Goal: Information Seeking & Learning: Learn about a topic

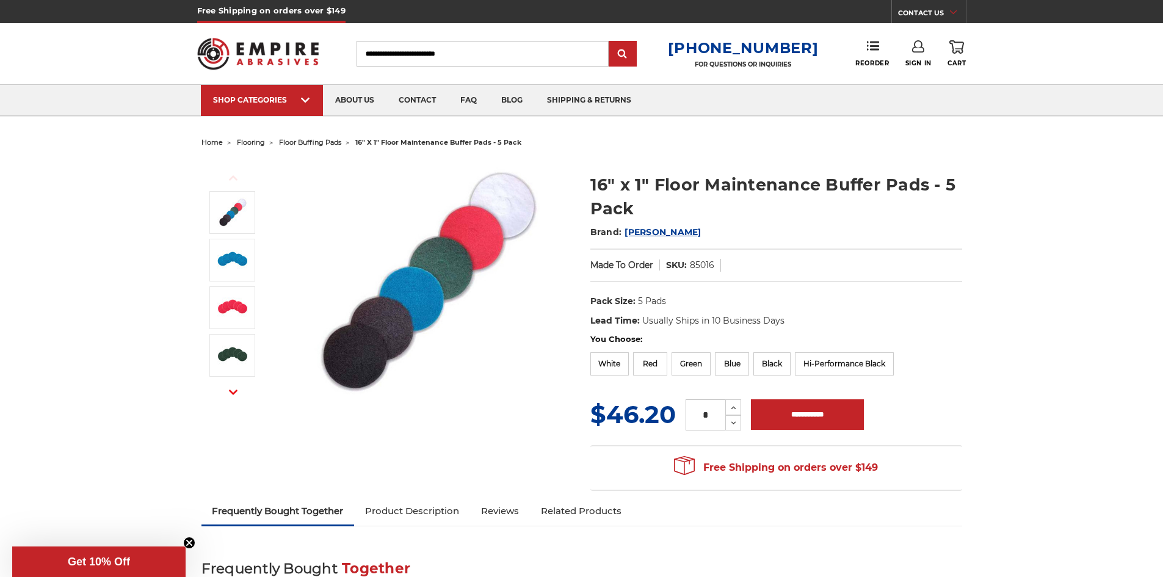
click at [455, 262] on img at bounding box center [428, 282] width 244 height 244
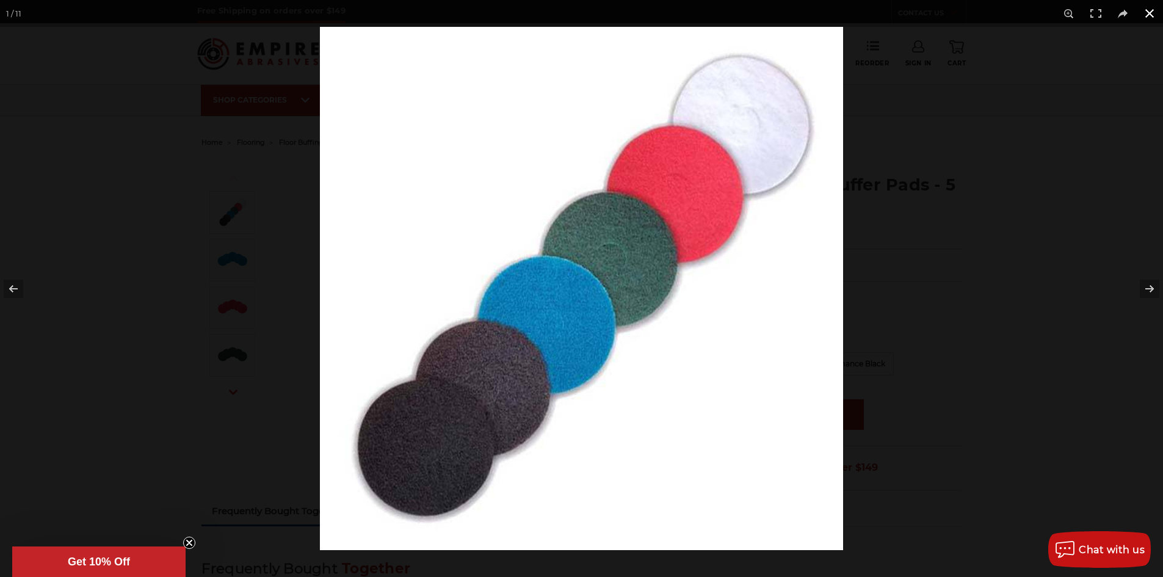
click at [1147, 13] on button at bounding box center [1149, 13] width 27 height 27
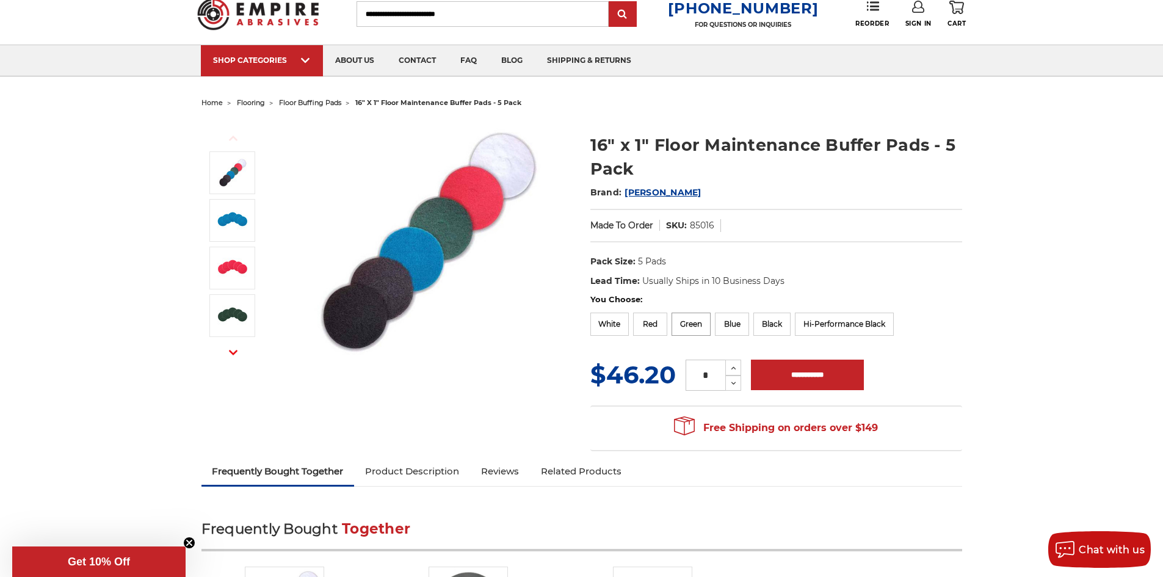
scroll to position [61, 0]
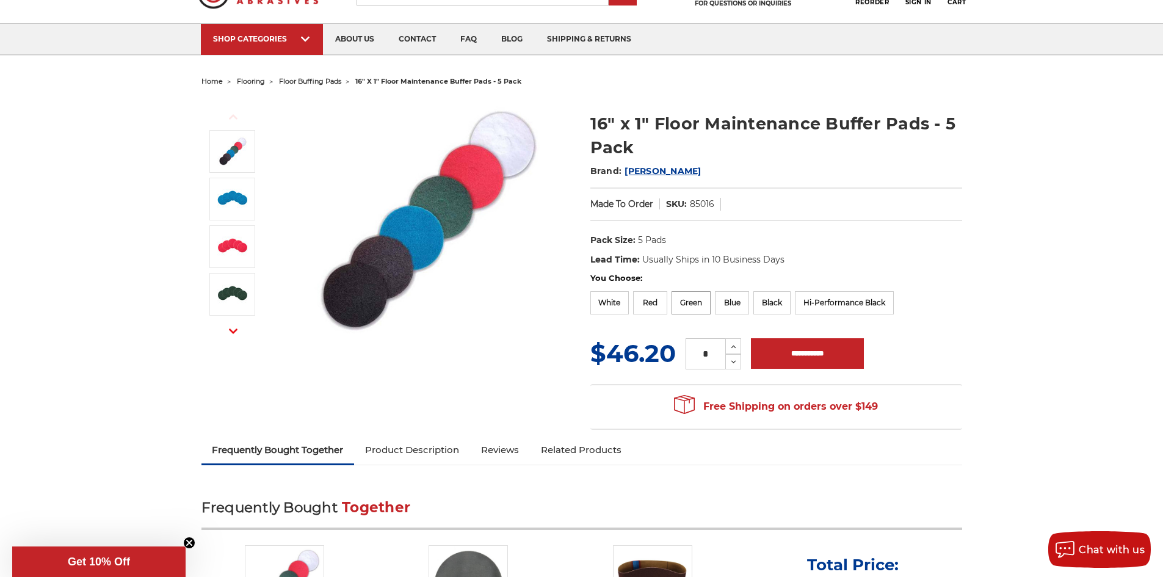
click at [687, 300] on label "Green" at bounding box center [691, 302] width 39 height 23
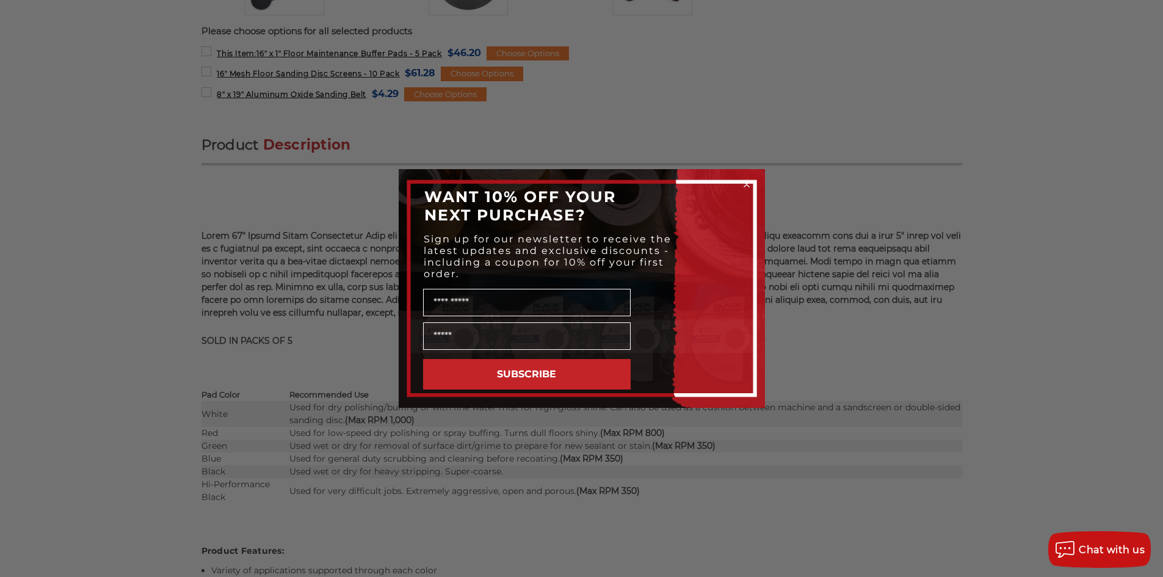
scroll to position [672, 0]
click at [960, 427] on div "Close dialog WANT 10% OFF YOUR NEXT PURCHASE? Sign up for our newsletter to rec…" at bounding box center [581, 288] width 1163 height 577
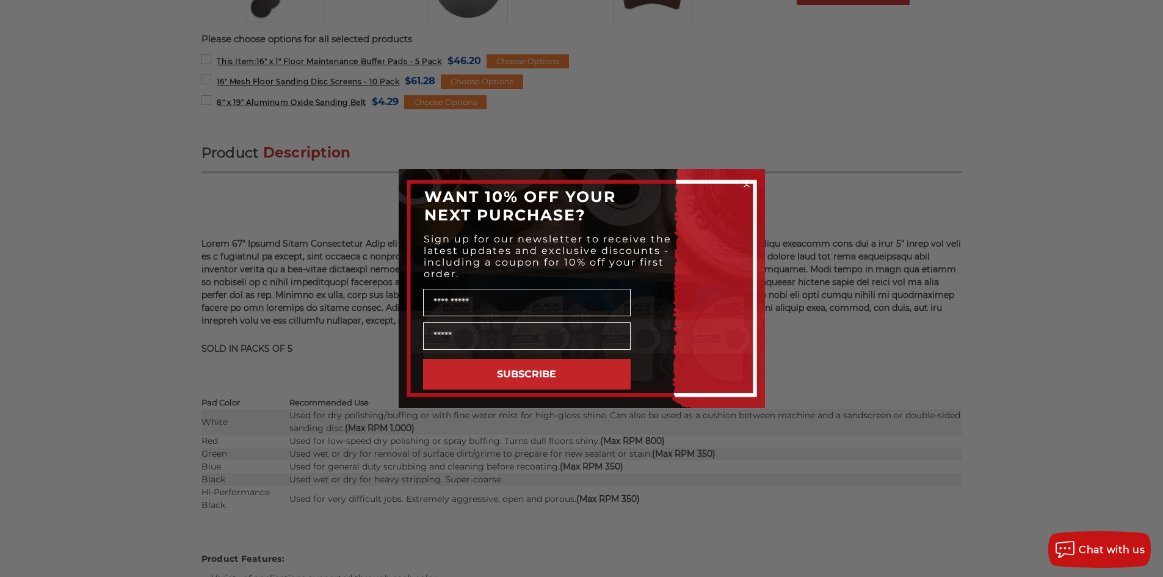
scroll to position [681, 0]
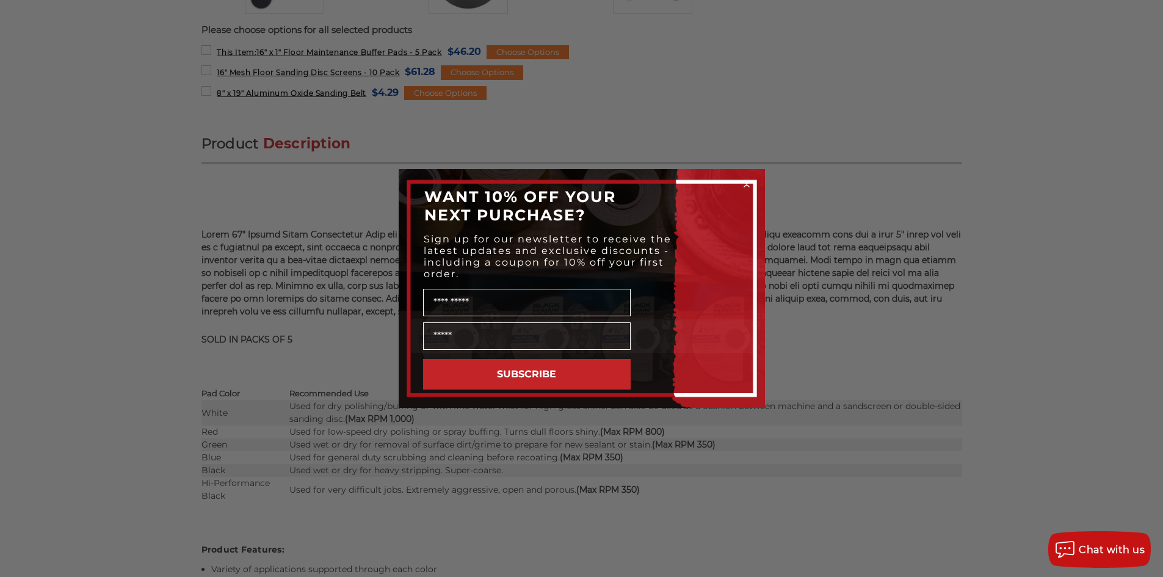
click at [743, 183] on circle "Close dialog" at bounding box center [747, 185] width 12 height 12
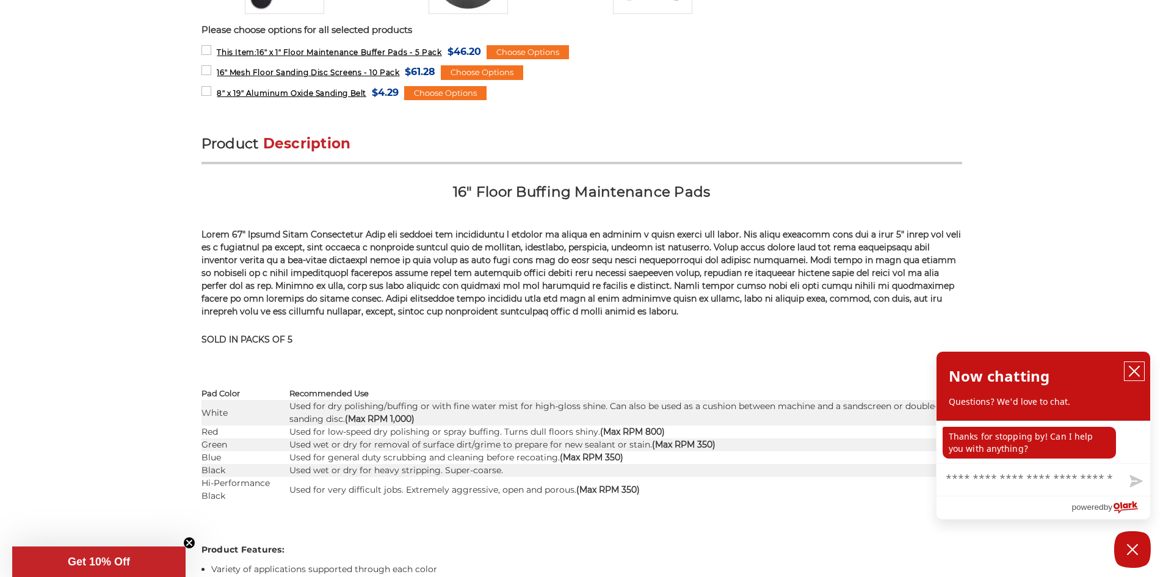
click at [1138, 369] on icon "close chatbox" at bounding box center [1134, 371] width 12 height 12
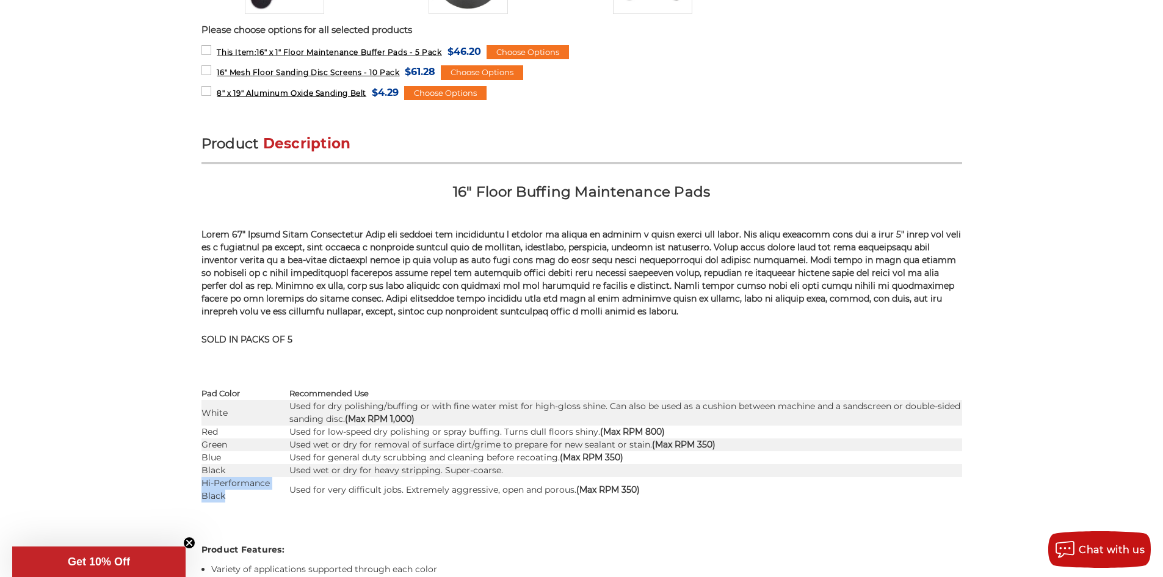
drag, startPoint x: 235, startPoint y: 492, endPoint x: 203, endPoint y: 489, distance: 31.9
click at [203, 489] on td "Hi-Performance Black" at bounding box center [245, 490] width 88 height 26
copy td "Hi-Performance Black"
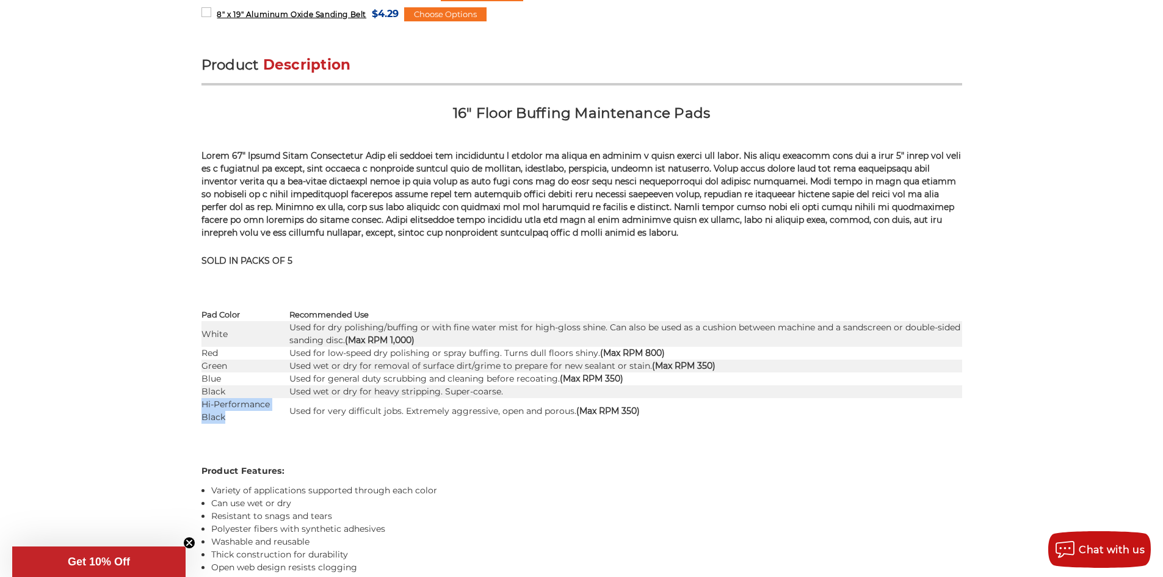
scroll to position [742, 0]
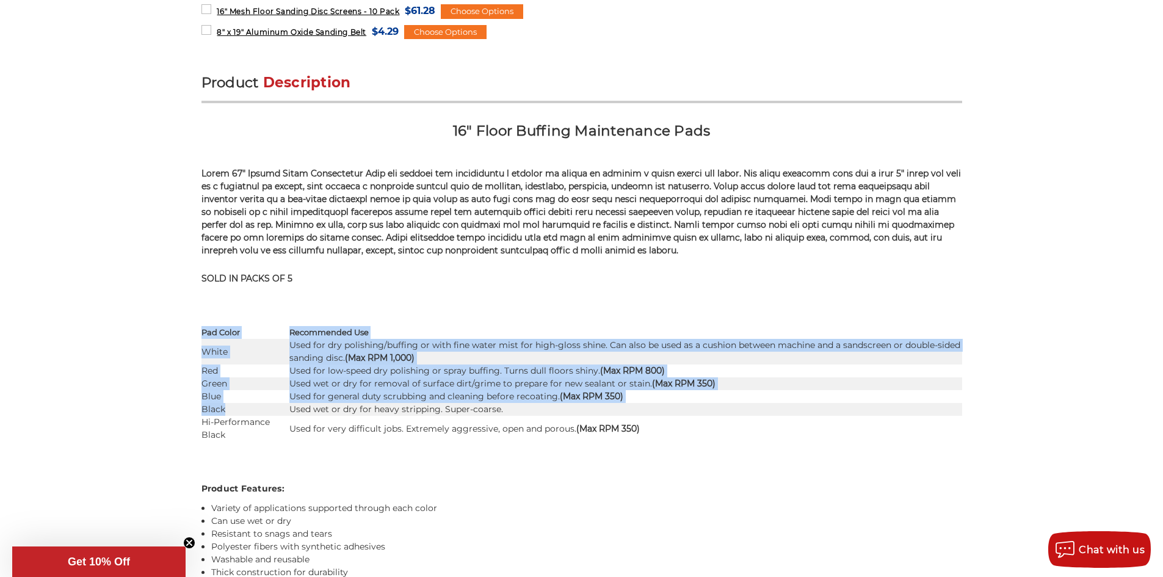
drag, startPoint x: 227, startPoint y: 412, endPoint x: 198, endPoint y: 409, distance: 28.9
click at [214, 407] on td "Black" at bounding box center [245, 409] width 88 height 13
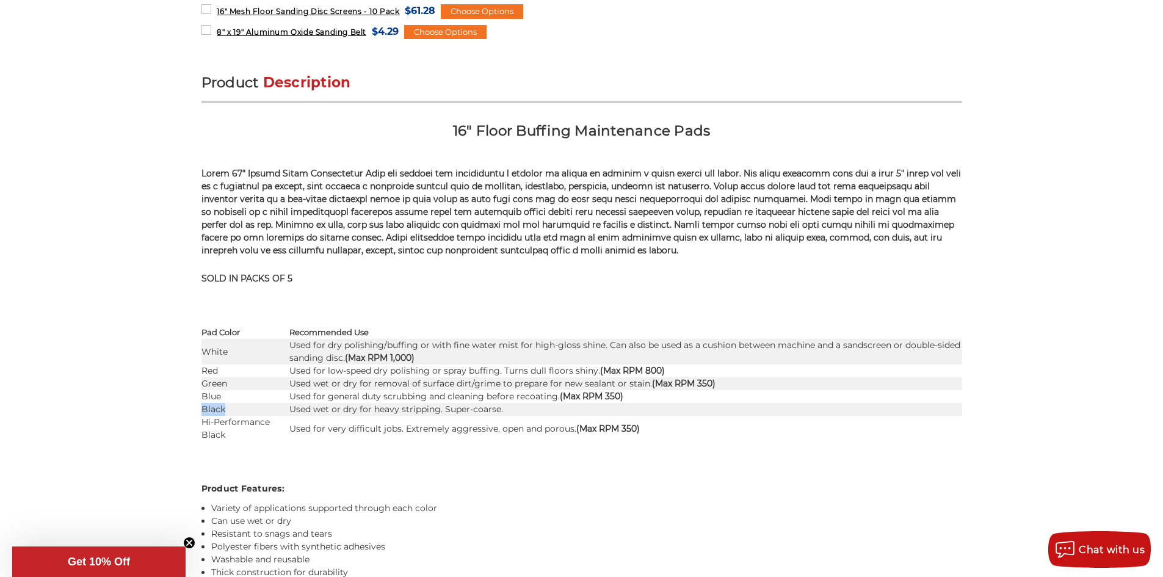
drag, startPoint x: 223, startPoint y: 407, endPoint x: 203, endPoint y: 408, distance: 20.8
click at [203, 408] on td "Black" at bounding box center [245, 409] width 88 height 13
click at [245, 391] on td "Blue" at bounding box center [245, 396] width 88 height 13
drag, startPoint x: 240, startPoint y: 391, endPoint x: 202, endPoint y: 396, distance: 38.2
click at [202, 396] on td "Blue" at bounding box center [245, 396] width 88 height 13
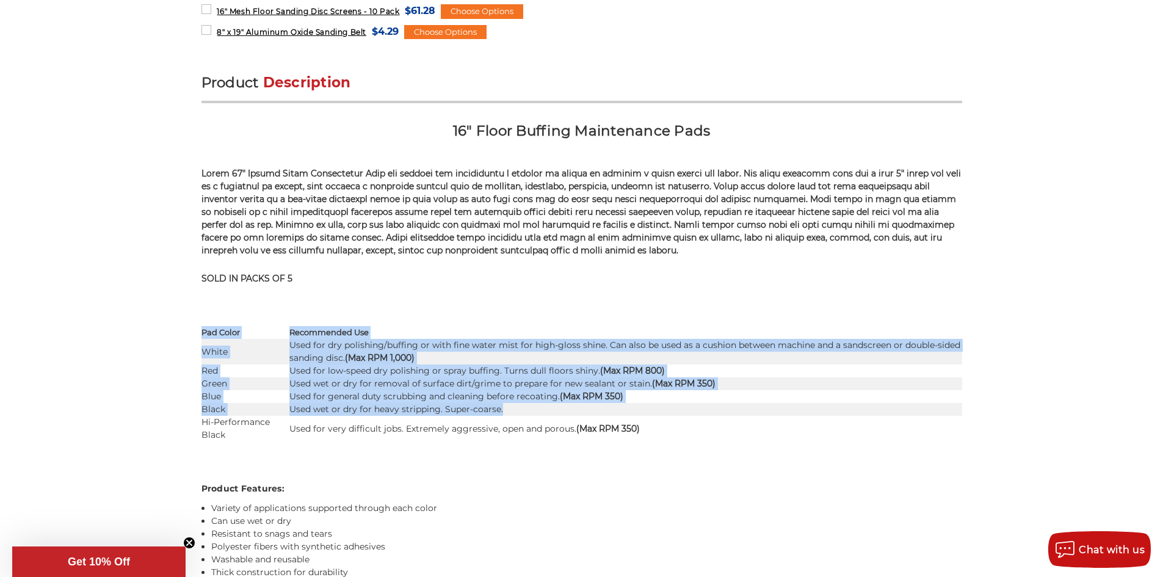
drag, startPoint x: 190, startPoint y: 388, endPoint x: 543, endPoint y: 415, distance: 353.2
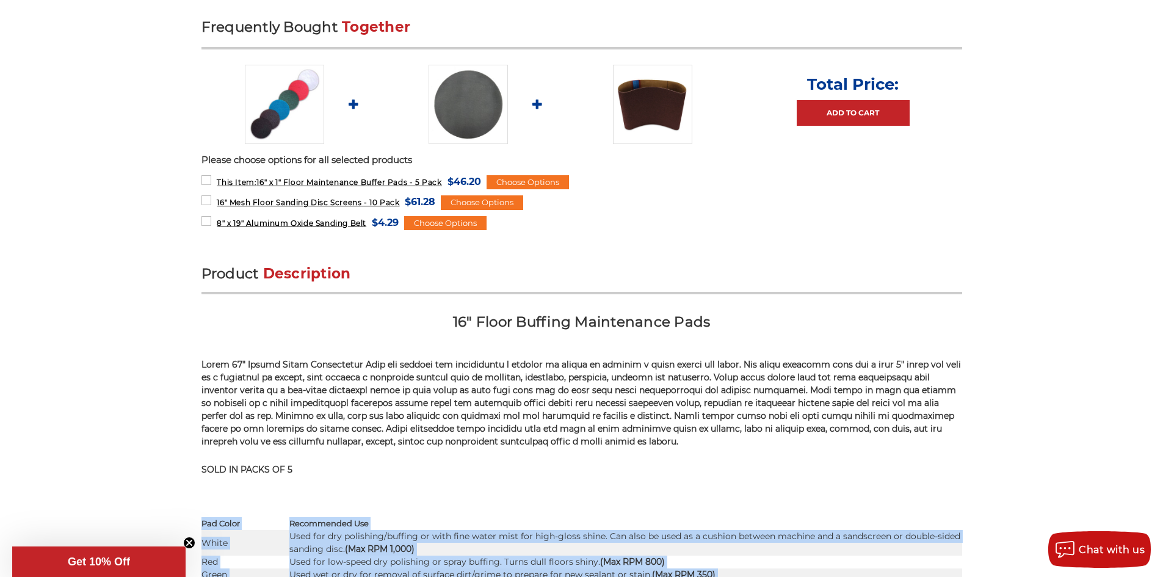
scroll to position [803, 0]
